Goal: Task Accomplishment & Management: Manage account settings

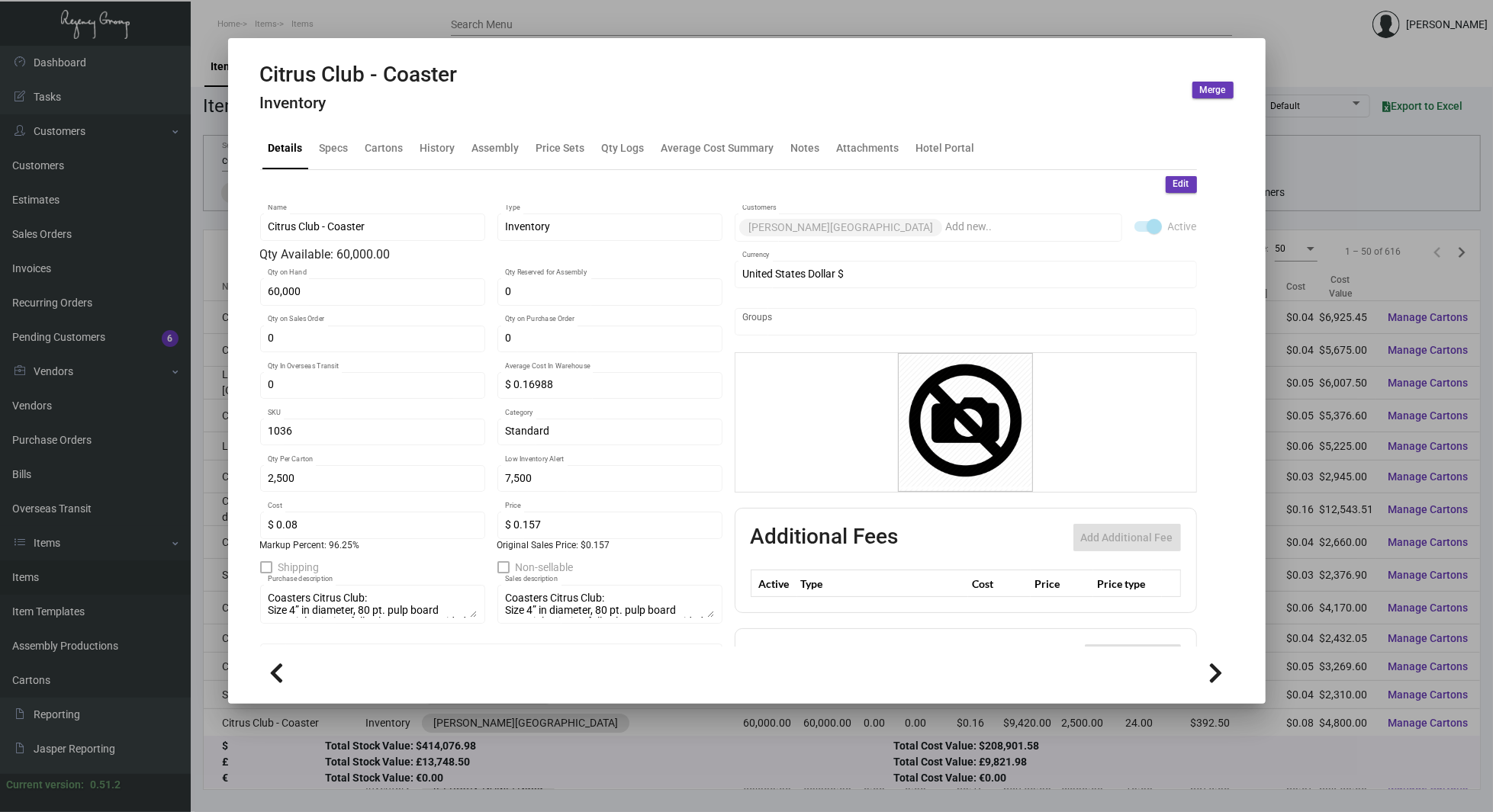
scroll to position [89, 0]
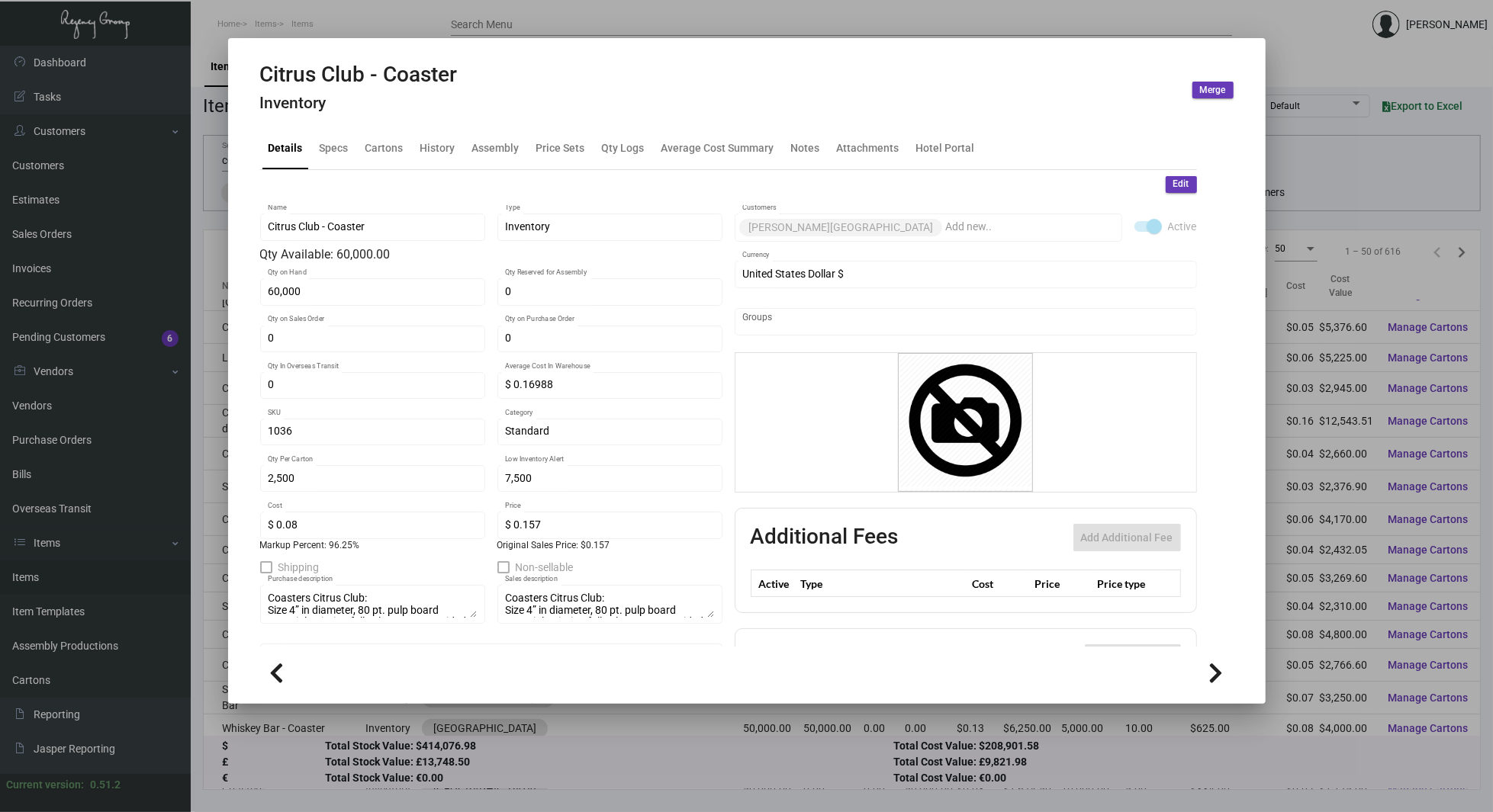
click at [1308, 150] on div at bounding box center [746, 406] width 1493 height 812
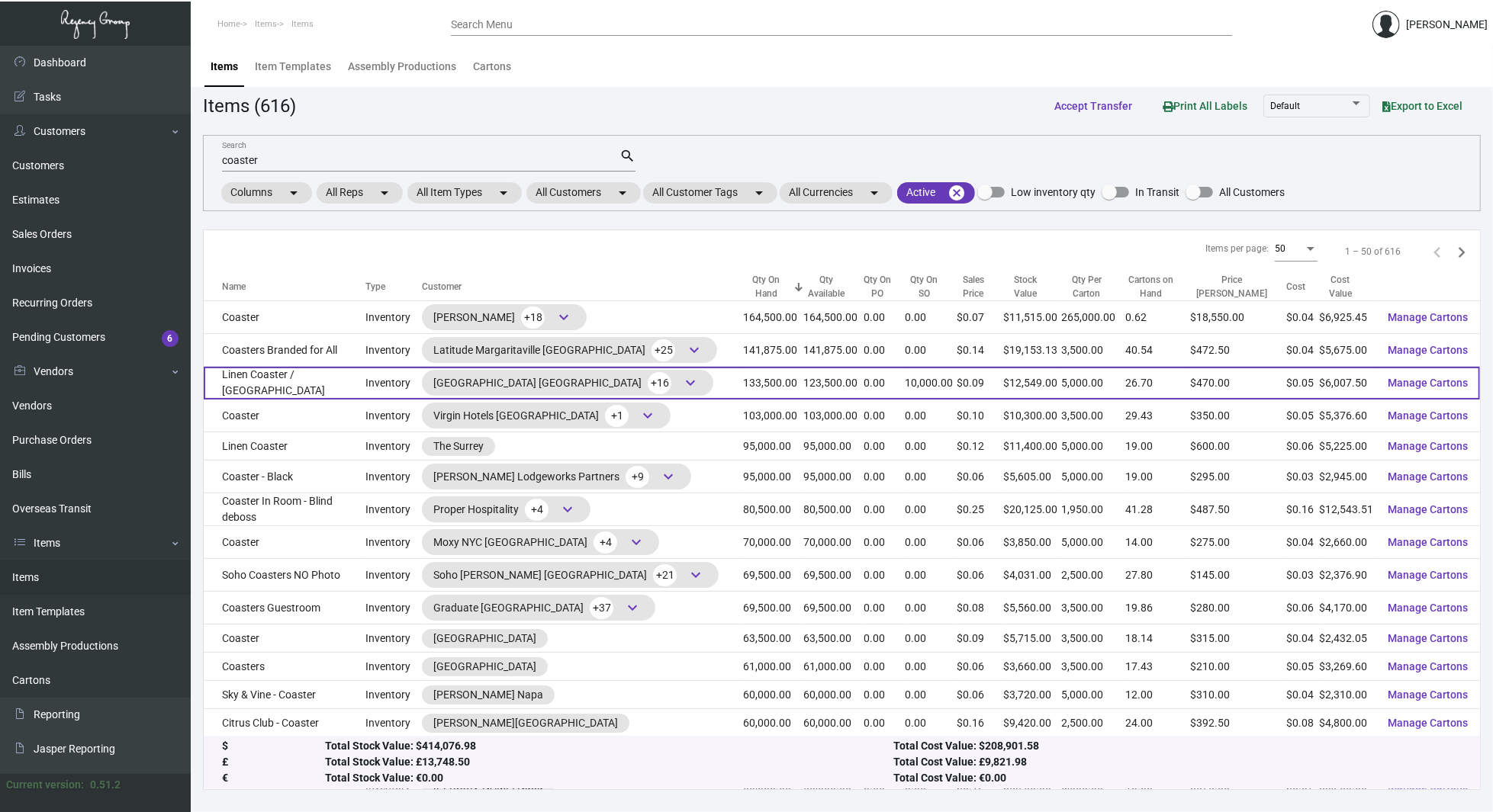
click at [366, 382] on td "Linen Coaster / [GEOGRAPHIC_DATA]" at bounding box center [285, 382] width 162 height 33
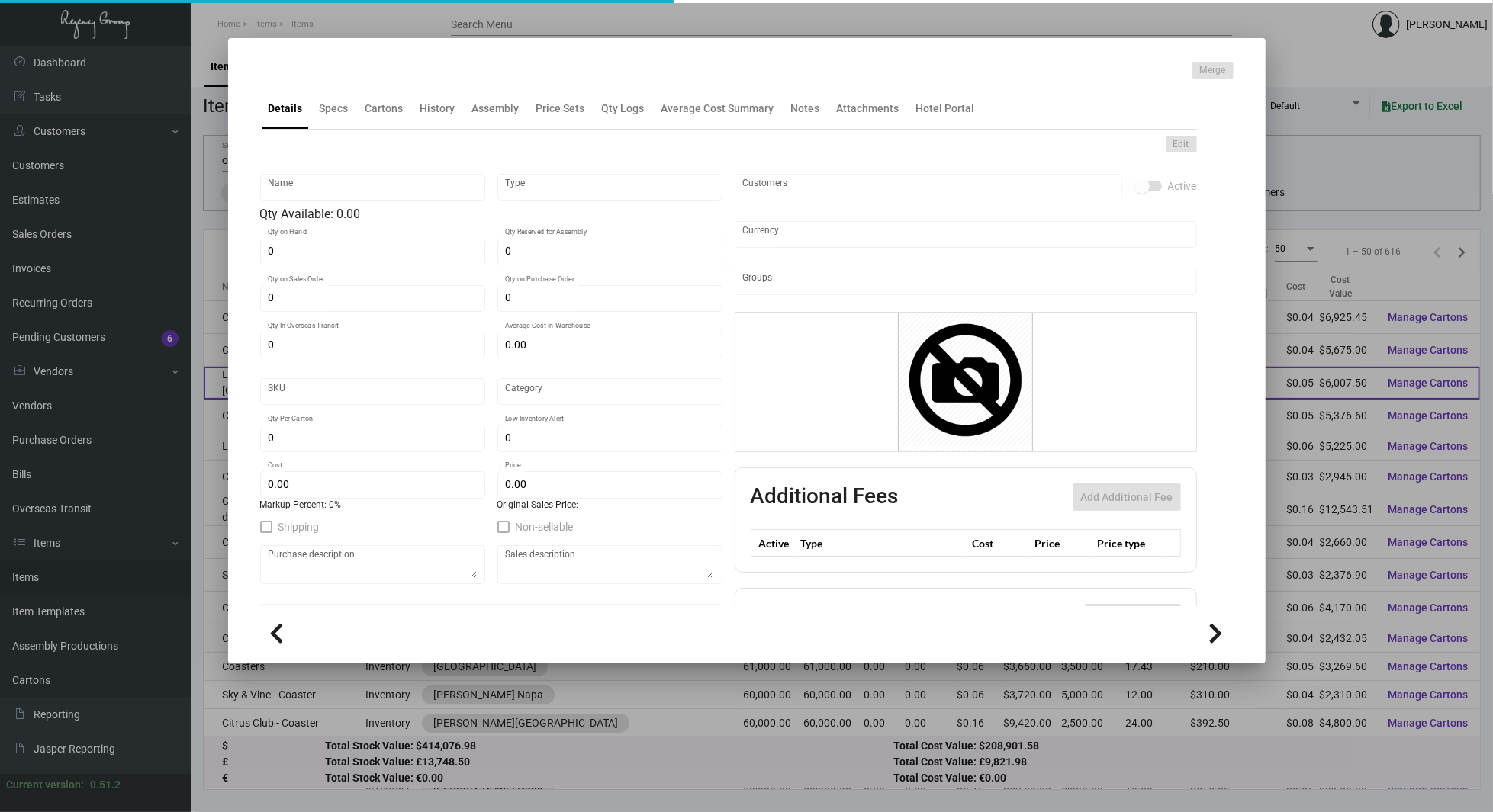
type input "Linen Coaster / [GEOGRAPHIC_DATA]"
type input "Inventory"
type input "133,500"
type input "10,000"
type input "250,000"
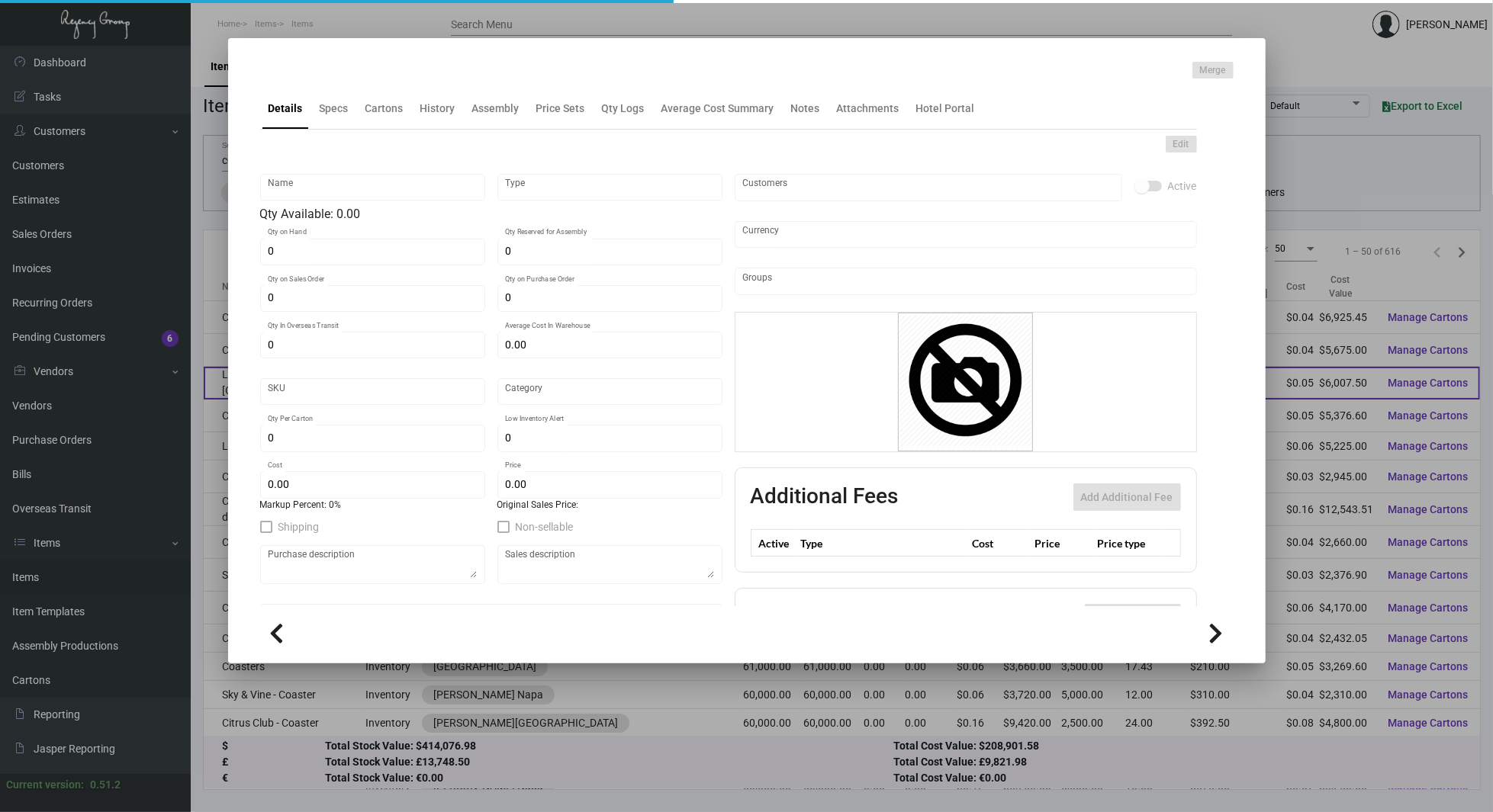
type input "$ 0.325"
type input "SH-558-973"
type input "Standard"
type input "5,000"
type input "10,000"
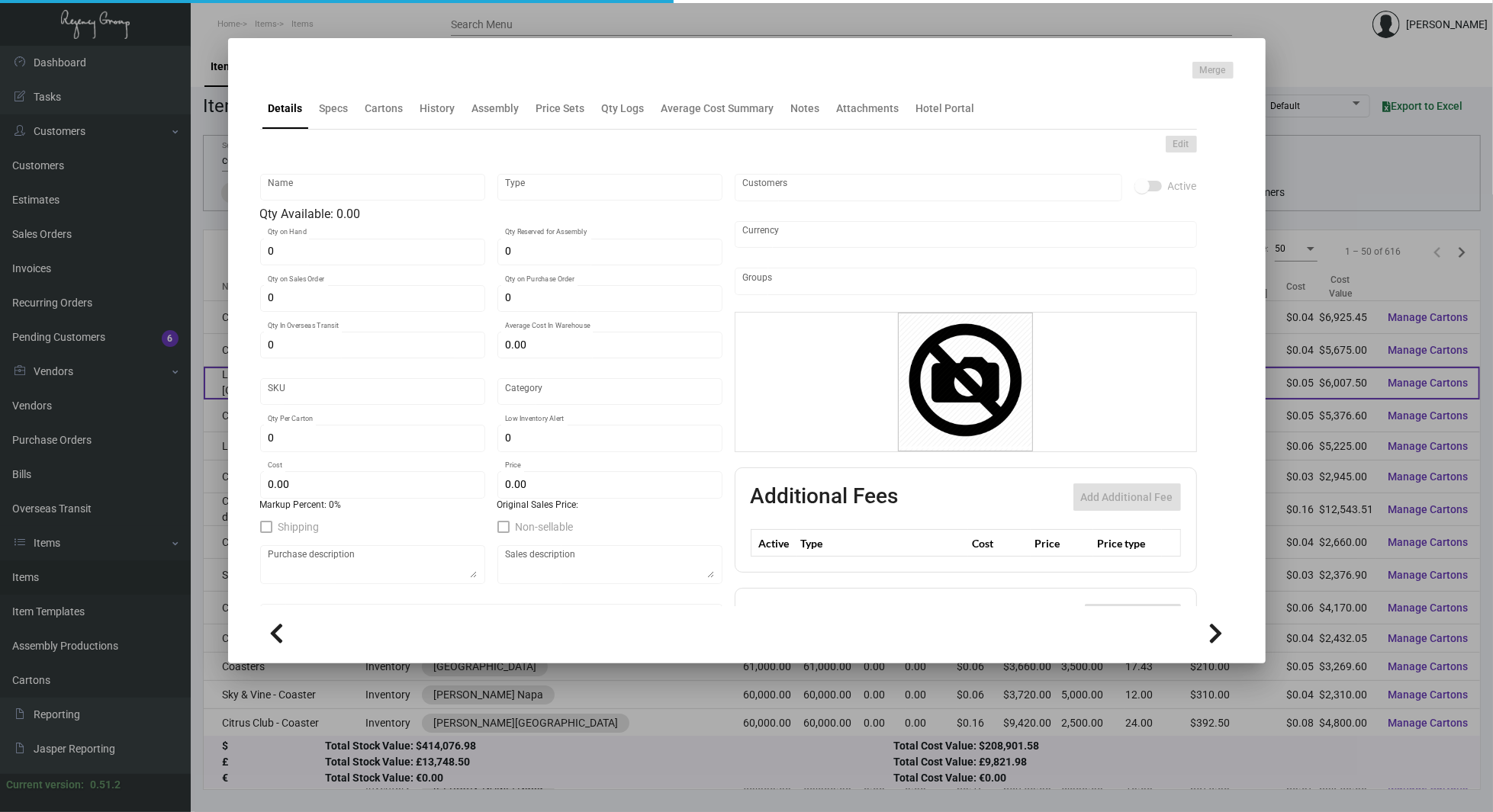
type input "$ 0.045"
type input "$ 0.094"
checkbox input "true"
type input "United States Dollar $"
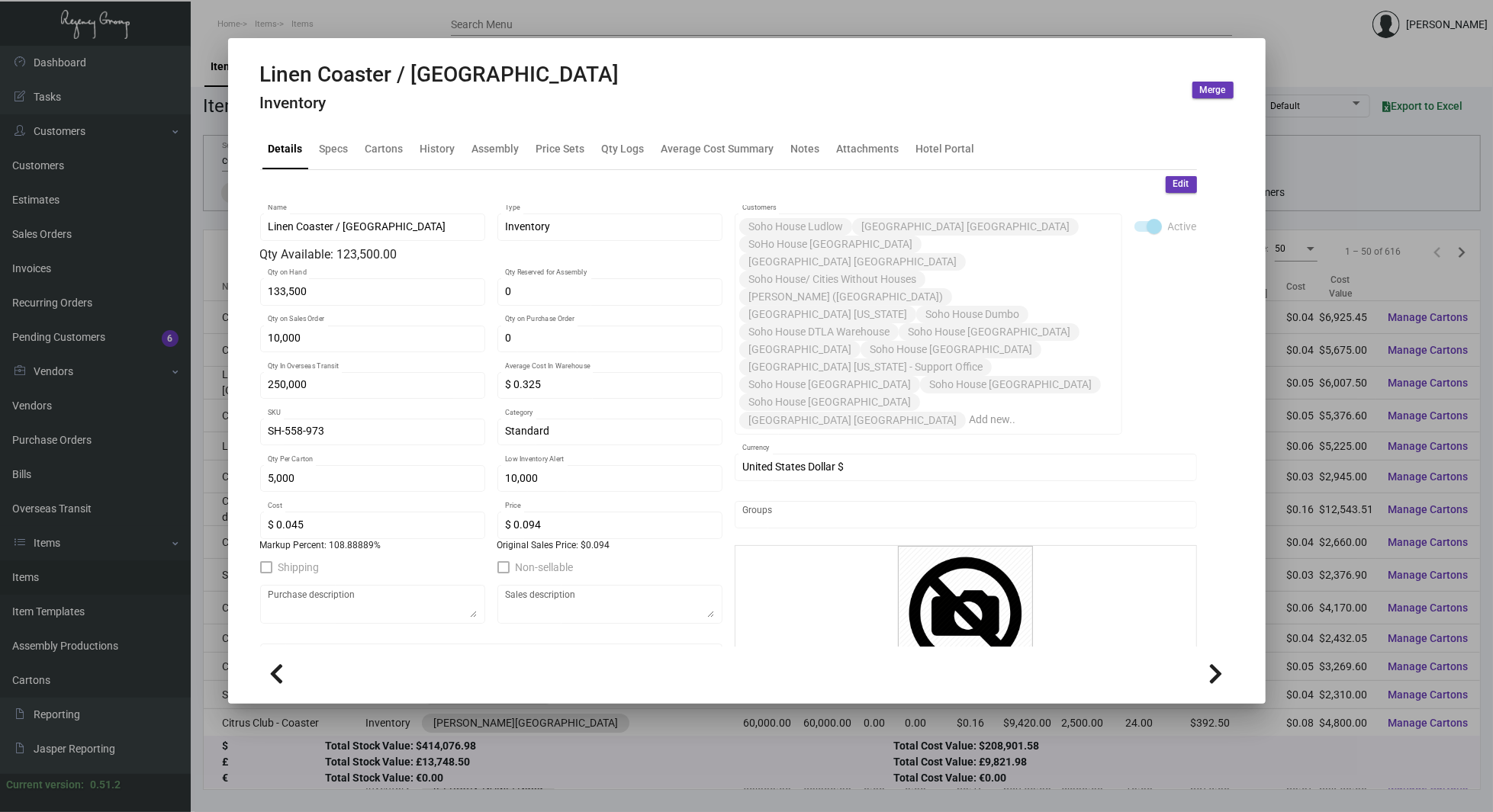
click at [193, 215] on div at bounding box center [746, 406] width 1493 height 812
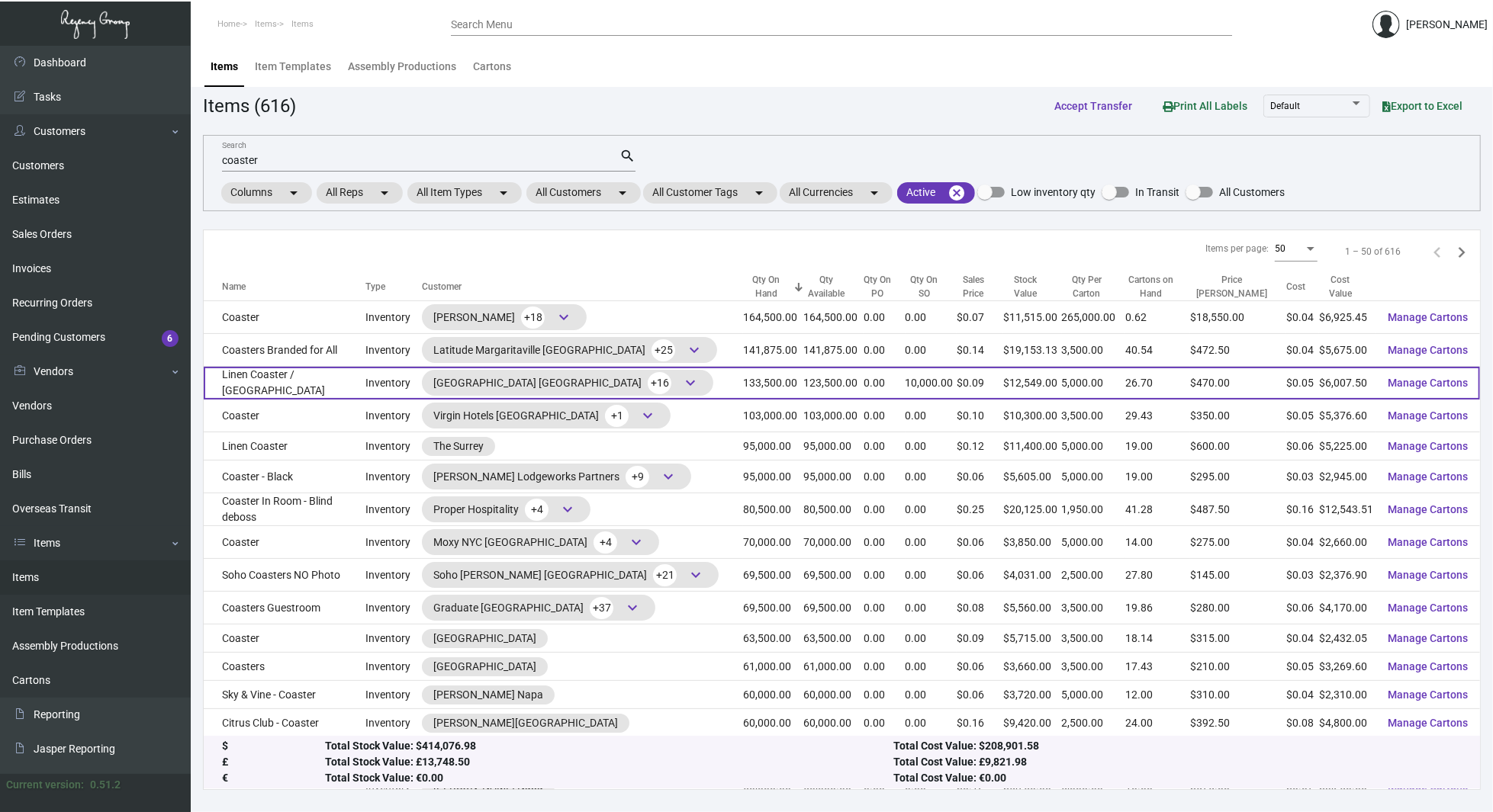
click at [681, 380] on span "keyboard_arrow_down" at bounding box center [690, 382] width 18 height 18
